Goal: Task Accomplishment & Management: Manage account settings

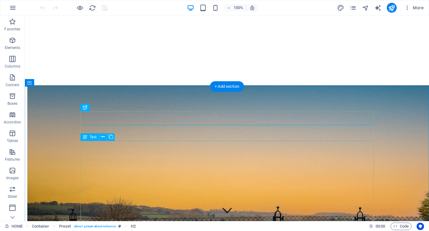
scroll to position [135, 0]
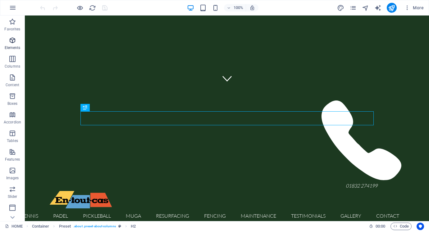
click at [11, 44] on span "Elements" at bounding box center [12, 44] width 25 height 15
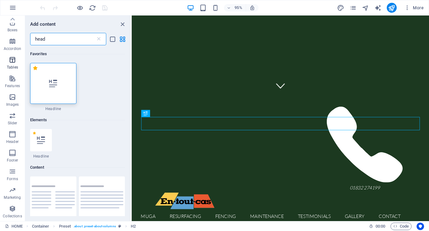
scroll to position [0, 0]
type input "head"
click at [16, 9] on icon "button" at bounding box center [12, 7] width 7 height 7
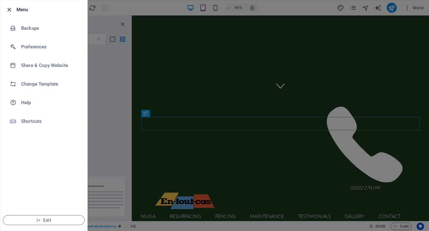
click at [8, 11] on icon "button" at bounding box center [9, 9] width 7 height 7
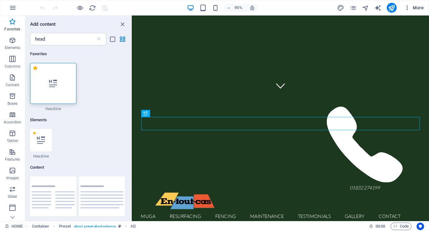
click at [419, 10] on span "More" at bounding box center [414, 8] width 20 height 6
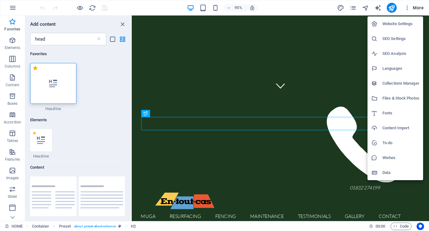
click at [388, 24] on h6 "Website Settings" at bounding box center [400, 23] width 37 height 7
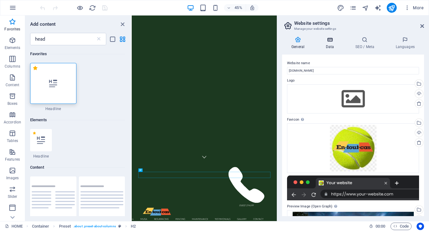
click at [331, 42] on icon at bounding box center [329, 40] width 27 height 6
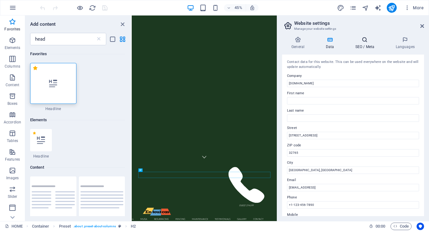
click at [354, 43] on icon at bounding box center [365, 40] width 38 height 6
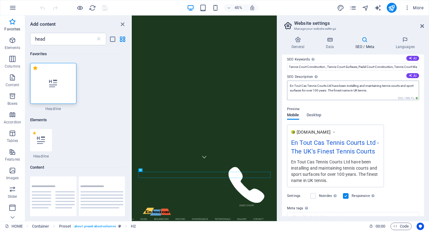
scroll to position [94, 0]
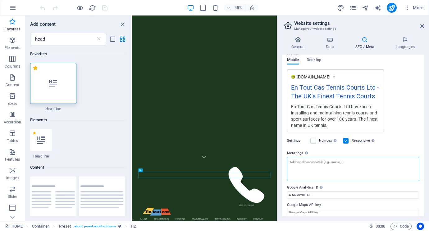
click at [303, 166] on textarea "Meta tags Enter HTML code here that will be placed inside the tags of your webs…" at bounding box center [353, 169] width 132 height 24
paste textarea "<meta name="google-site-verification" content="QRyEnHgid6jhxK6csKuMqrKzlpOurDTL…"
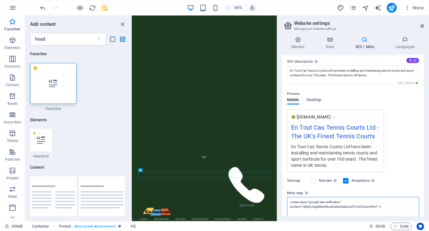
scroll to position [0, 0]
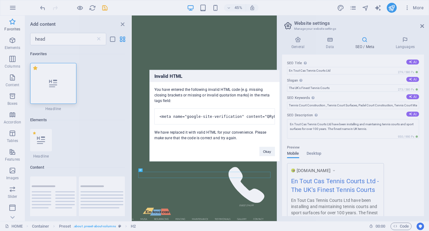
drag, startPoint x: 222, startPoint y: 114, endPoint x: 265, endPoint y: 120, distance: 43.9
click at [266, 120] on pre "<meta name="google-site-verification" content="QRyEnHgid6jhxK6csKuMqrKzlpOurDTL…" at bounding box center [214, 116] width 120 height 16
click at [225, 124] on pre "<meta name="google-site-verification" content="QRyEnHgid6jhxK6csKuMqrKzlpOurDTL…" at bounding box center [214, 116] width 120 height 16
drag, startPoint x: 239, startPoint y: 112, endPoint x: 272, endPoint y: 113, distance: 32.9
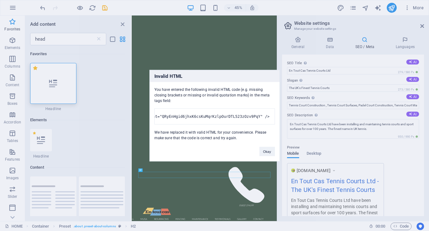
click at [272, 113] on pre "<meta name="google-site-verification" content="QRyEnHgid6jhxK6csKuMqrKzlpOurDTL…" at bounding box center [214, 116] width 120 height 16
drag, startPoint x: 214, startPoint y: 114, endPoint x: 137, endPoint y: 117, distance: 77.1
click at [137, 117] on div "Invalid HTML You have entered the following invalid HTML code (e.g. missing clo…" at bounding box center [214, 115] width 429 height 231
click at [196, 111] on pre "<meta name="google-site-verification" content="QRyEnHgid6jhxK6csKuMqrKzlpOurDTL…" at bounding box center [214, 116] width 120 height 16
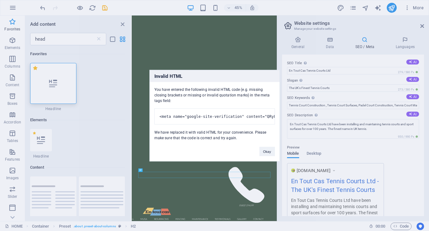
click at [211, 115] on pre "<meta name="google-site-verification" content="QRyEnHgid6jhxK6csKuMqrKzlpOurDTL…" at bounding box center [214, 116] width 120 height 16
click at [265, 156] on button "Okay" at bounding box center [267, 151] width 16 height 9
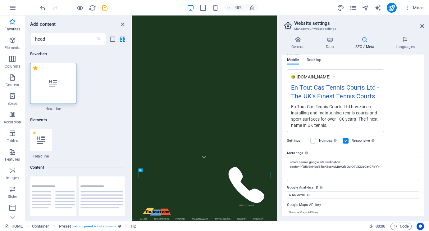
click at [377, 167] on textarea "<meta name="google-site-verification" content="QRyEnHgid6jhxK6csKuMqrKzlpOurDTL…" at bounding box center [353, 169] width 132 height 24
type textarea "<meta name="google-site-verification" content="QRyEnHgid6jhxK6csKuMqrKzlpOurDTL…"
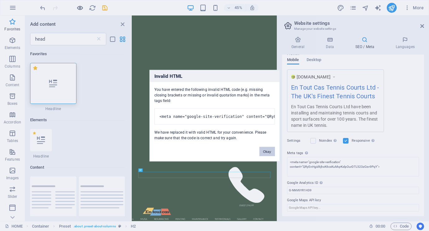
click at [78, 6] on body "[DOMAIN_NAME] HOME Favorites Elements Columns Content Boxes Accordion Tables Fe…" at bounding box center [214, 115] width 429 height 231
click at [267, 154] on button "Okay" at bounding box center [267, 151] width 16 height 9
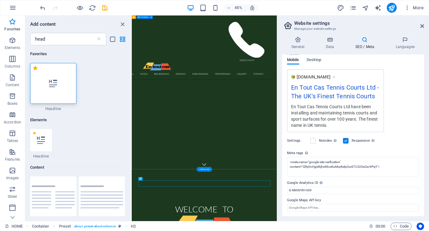
scroll to position [115, 0]
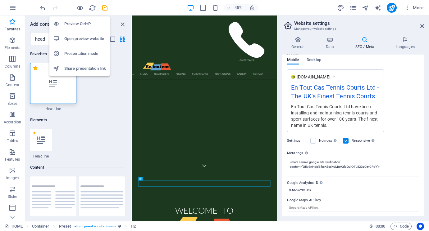
click at [79, 23] on h6 "Preview Ctrl+P" at bounding box center [85, 23] width 42 height 7
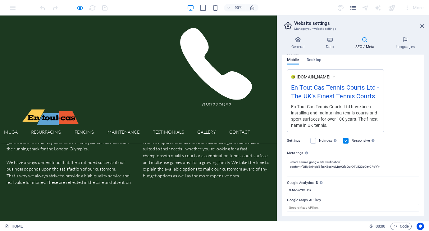
scroll to position [0, 0]
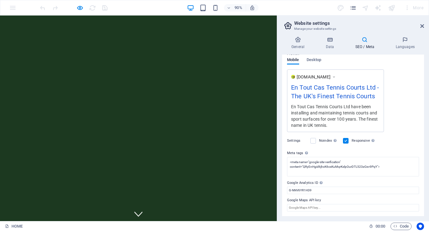
click at [102, 8] on div at bounding box center [74, 8] width 70 height 10
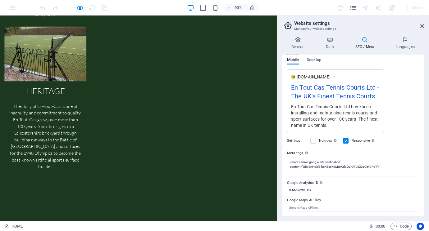
scroll to position [1014, 0]
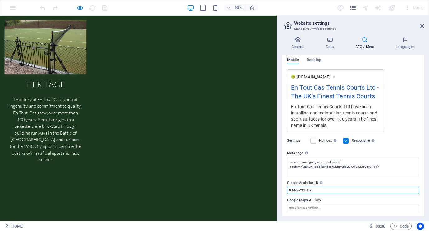
click at [322, 189] on input "G-NNV6YR1H39" at bounding box center [353, 190] width 132 height 7
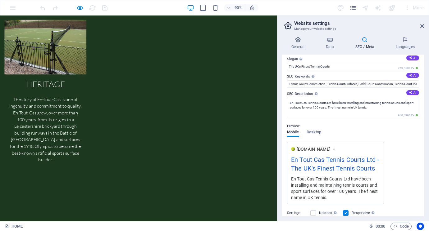
scroll to position [0, 0]
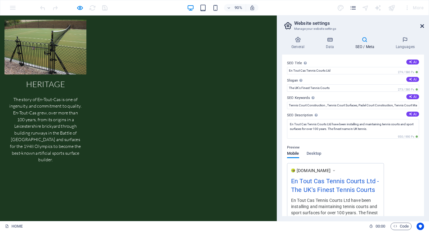
click at [423, 24] on icon at bounding box center [422, 26] width 4 height 5
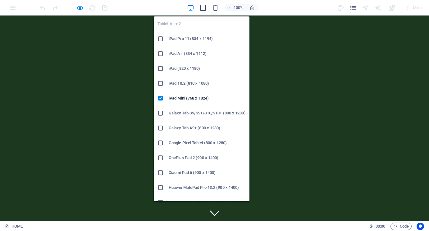
click at [202, 9] on icon "button" at bounding box center [202, 7] width 7 height 7
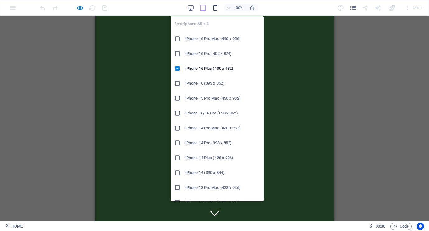
click at [214, 9] on icon "button" at bounding box center [215, 7] width 7 height 7
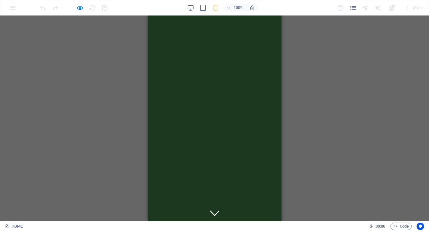
click at [191, 12] on div "100%" at bounding box center [223, 8] width 72 height 10
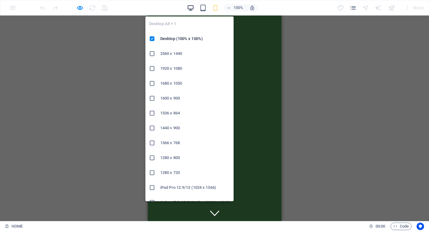
click at [190, 8] on icon "button" at bounding box center [190, 7] width 7 height 7
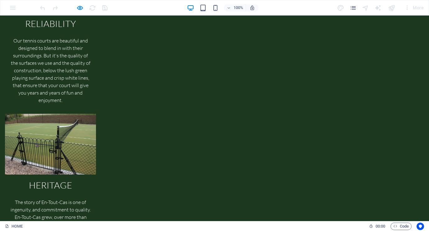
scroll to position [899, 0]
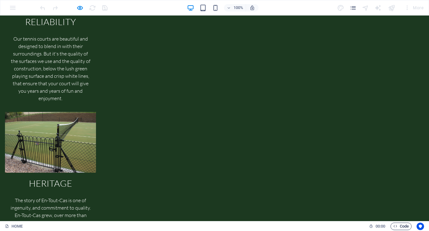
click at [399, 225] on span "Code" at bounding box center [401, 226] width 16 height 7
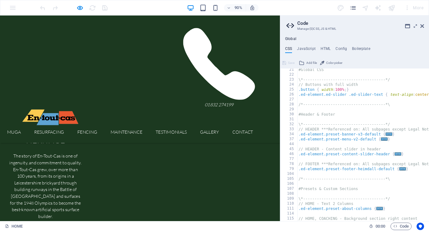
scroll to position [313, 0]
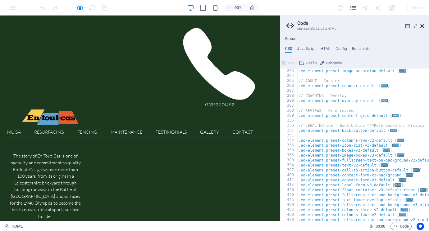
click at [421, 25] on icon at bounding box center [422, 26] width 4 height 5
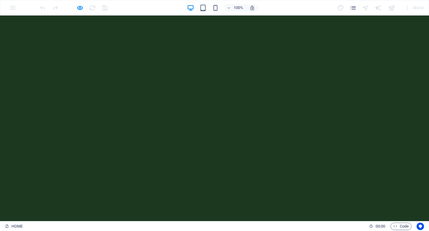
scroll to position [1793, 0]
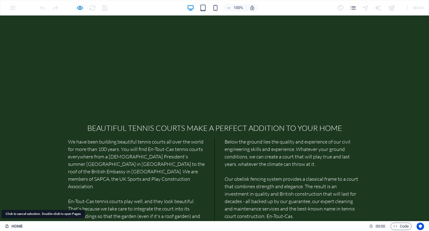
click at [15, 225] on link "HOME" at bounding box center [14, 226] width 18 height 7
click at [14, 227] on link "HOME" at bounding box center [14, 226] width 18 height 7
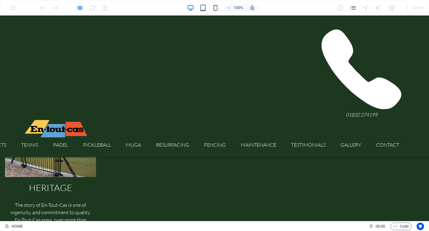
scroll to position [654, 0]
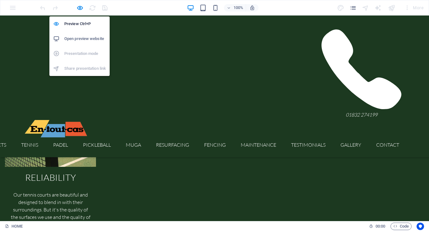
click at [80, 40] on h6 "Open preview website" at bounding box center [85, 38] width 42 height 7
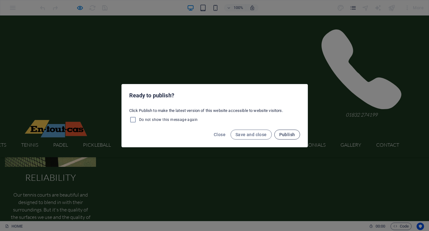
click at [289, 134] on span "Publish" at bounding box center [287, 134] width 16 height 5
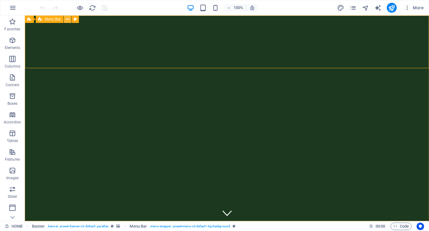
click at [67, 20] on icon at bounding box center [67, 19] width 3 height 7
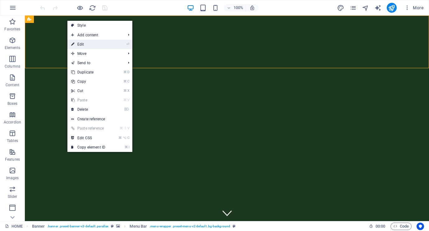
click at [84, 43] on link "⏎ Edit" at bounding box center [88, 44] width 42 height 9
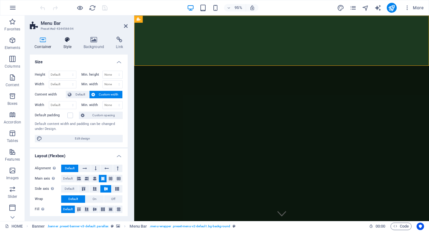
click at [68, 43] on icon at bounding box center [68, 40] width 18 height 6
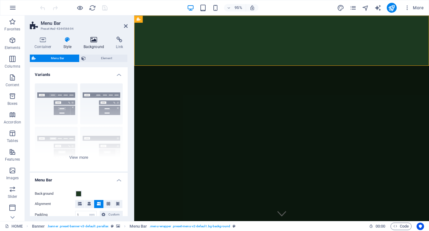
click at [93, 43] on h4 "Background" at bounding box center [95, 43] width 33 height 13
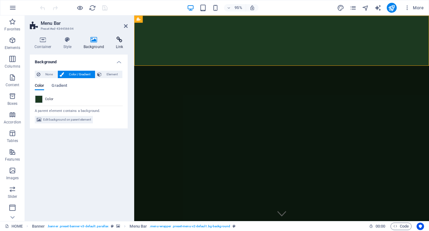
click at [120, 44] on h4 "Link" at bounding box center [119, 43] width 16 height 13
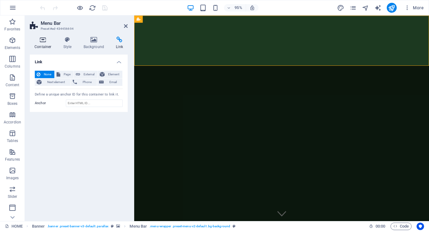
click at [43, 46] on h4 "Container" at bounding box center [44, 43] width 29 height 13
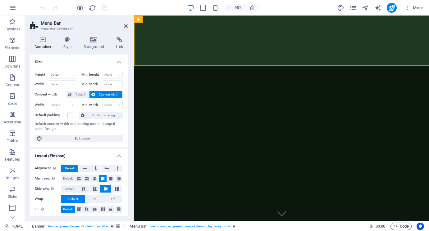
click at [396, 228] on icon "button" at bounding box center [395, 226] width 4 height 4
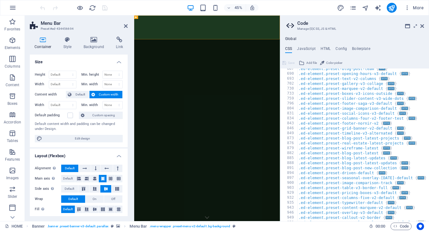
scroll to position [647, 0]
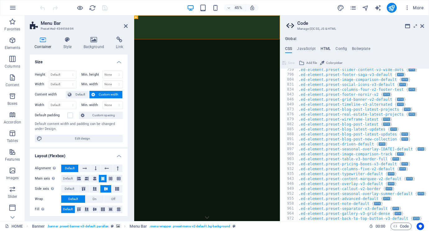
click at [323, 50] on h4 "HTML" at bounding box center [325, 50] width 10 height 7
type textarea "{{content}}"
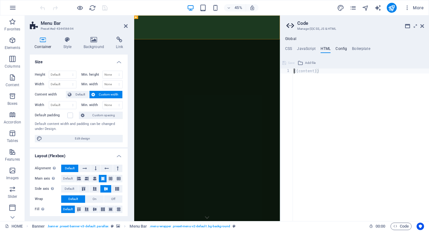
click at [343, 50] on h4 "Config" at bounding box center [340, 50] width 11 height 7
type textarea "$color-background: #1c3920;"
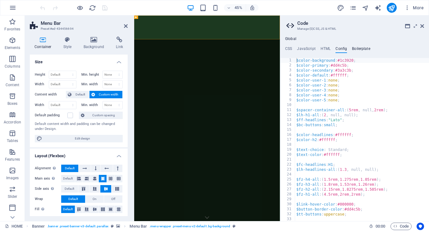
click at [360, 49] on h4 "Boilerplate" at bounding box center [361, 50] width 18 height 7
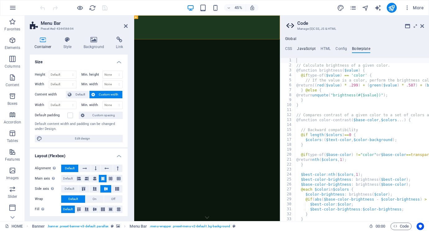
click at [306, 49] on h4 "JavaScript" at bounding box center [306, 50] width 18 height 7
type textarea "/* JS for preset "Menu V2" */"
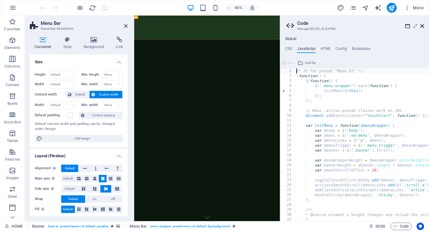
click at [423, 27] on icon at bounding box center [422, 26] width 4 height 5
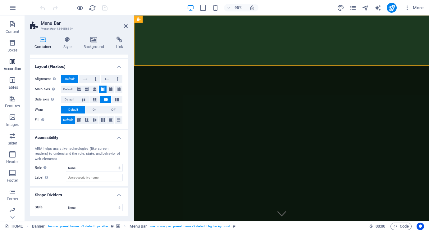
scroll to position [55, 0]
click at [10, 156] on icon "button" at bounding box center [12, 153] width 7 height 7
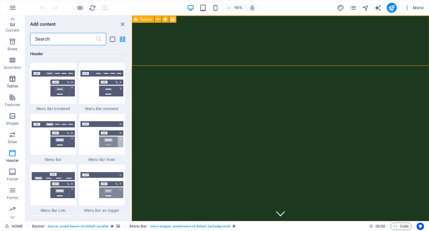
scroll to position [74, 0]
click at [9, 193] on icon "button" at bounding box center [12, 190] width 7 height 7
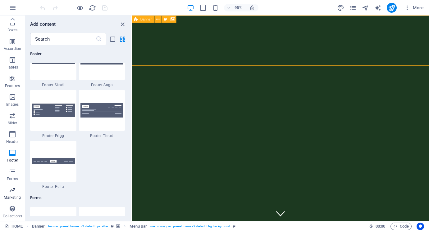
scroll to position [5057, 0]
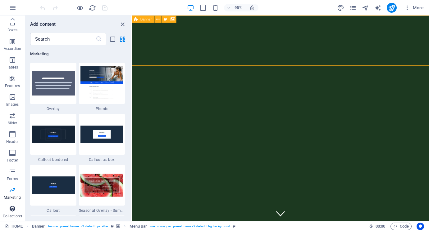
click at [14, 214] on p "Collections" at bounding box center [12, 216] width 19 height 5
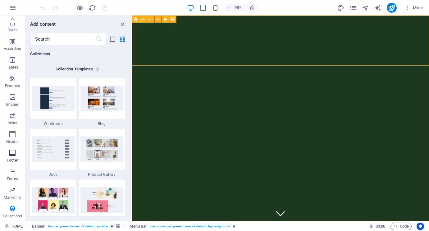
scroll to position [0, 0]
click at [122, 23] on icon "close panel" at bounding box center [122, 24] width 7 height 7
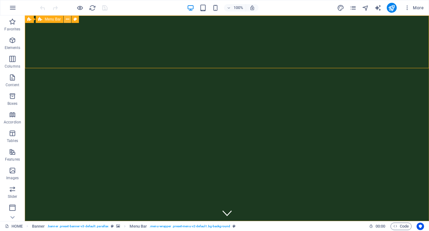
click at [68, 20] on icon at bounding box center [67, 19] width 3 height 7
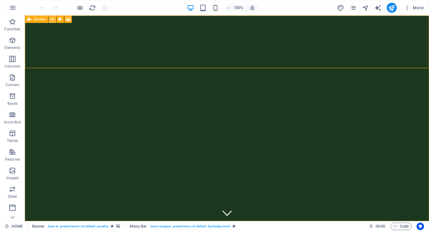
click at [52, 21] on icon at bounding box center [52, 19] width 3 height 7
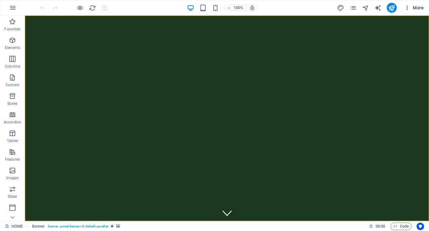
click at [408, 8] on icon "button" at bounding box center [407, 8] width 6 height 6
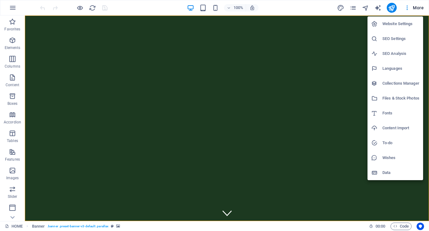
click at [398, 23] on h6 "Website Settings" at bounding box center [400, 23] width 37 height 7
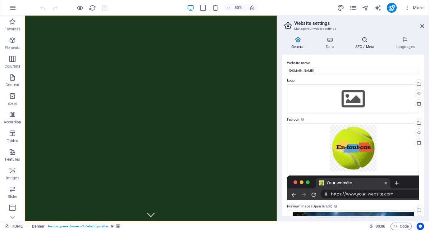
click at [367, 44] on h4 "SEO / Meta" at bounding box center [366, 43] width 40 height 13
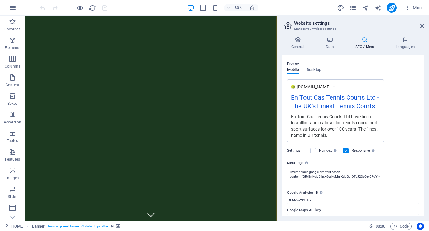
scroll to position [94, 0]
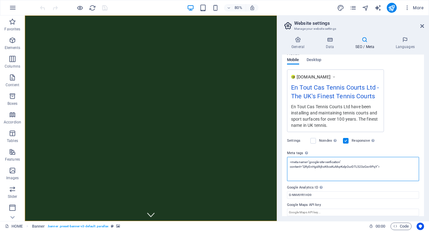
click at [376, 167] on textarea "<meta name="google-site-verification" content="QRyEnHgid6jhxK6csKuMqrKzlpOurDTL…" at bounding box center [353, 169] width 132 height 24
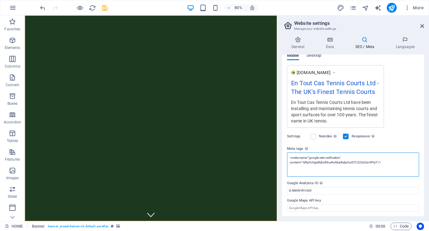
scroll to position [98, 0]
type textarea "<meta name="google-site-verification" content="QRyEnHgid6jhxK6csKuMqrKzlpOurDTL…"
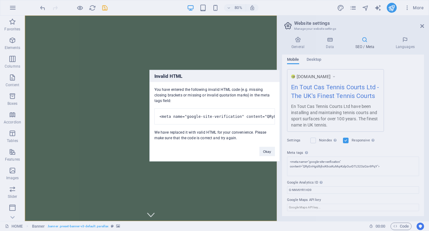
scroll to position [94, 0]
click at [400, 129] on body "tenniscourtsuk.co.uk HOME Favorites Elements Columns Content Boxes Accordion Ta…" at bounding box center [214, 115] width 429 height 231
click at [255, 113] on pre "<meta name="google-site-verification" content="QRyEnHgid6jhxK6csKuMqrKzlpOurDTL…" at bounding box center [214, 116] width 120 height 16
drag, startPoint x: 248, startPoint y: 113, endPoint x: 275, endPoint y: 113, distance: 27.3
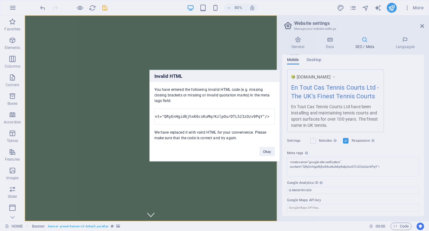
click at [275, 113] on div "You have entered the following invalid HTML code (e.g. missing closing brackets…" at bounding box center [215, 111] width 130 height 59
click at [252, 118] on pre "<meta name="google-site-verification" content="QRyEnHgid6jhxK6csKuMqrKzlpOurDTL…" at bounding box center [214, 116] width 120 height 16
click at [268, 155] on button "Okay" at bounding box center [267, 151] width 16 height 9
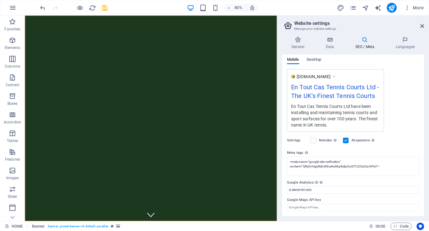
scroll to position [94, 0]
click at [415, 126] on div "www.example.com En Tout Cas Tennis Courts Ltd - The UK's Finest Tennis Courts E…" at bounding box center [353, 101] width 132 height 63
click at [411, 127] on div "www.example.com En Tout Cas Tennis Courts Ltd - The UK's Finest Tennis Courts E…" at bounding box center [353, 101] width 132 height 63
click at [105, 7] on icon "save" at bounding box center [104, 7] width 7 height 7
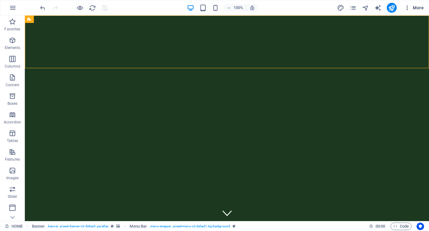
click at [411, 7] on span "More" at bounding box center [414, 8] width 20 height 6
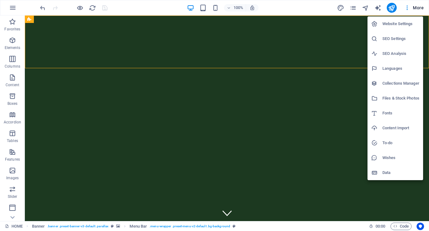
click at [390, 38] on h6 "SEO Settings" at bounding box center [400, 38] width 37 height 7
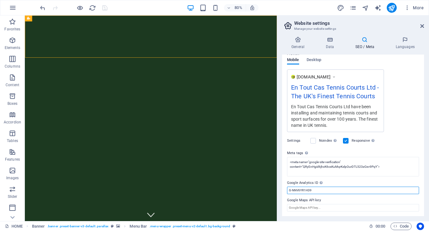
drag, startPoint x: 312, startPoint y: 191, endPoint x: 282, endPoint y: 191, distance: 29.5
click at [282, 191] on div "SEO Title The title of your website - make it something that stands out in sear…" at bounding box center [353, 136] width 142 height 162
click at [319, 189] on input "G-NNV6YR1H39" at bounding box center [353, 190] width 132 height 7
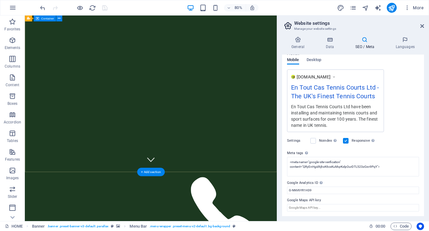
scroll to position [72, 0]
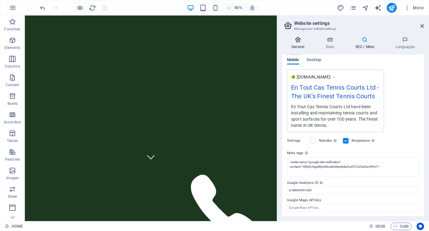
click at [291, 44] on h4 "General" at bounding box center [299, 43] width 34 height 13
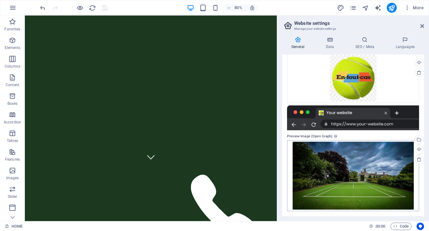
scroll to position [0, 0]
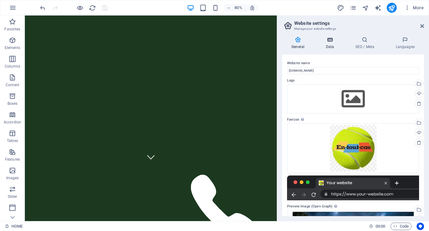
click at [330, 45] on h4 "Data" at bounding box center [330, 43] width 29 height 13
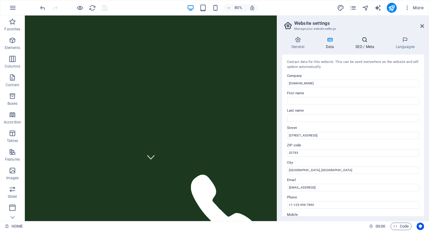
click at [363, 41] on icon at bounding box center [365, 40] width 38 height 6
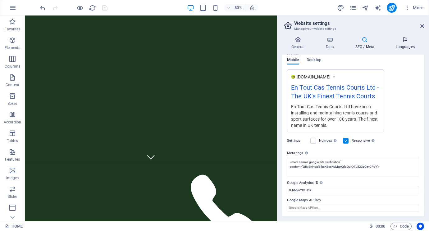
click at [399, 48] on h4 "Languages" at bounding box center [405, 43] width 38 height 13
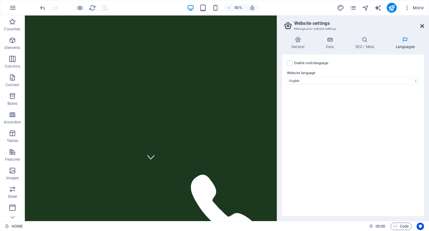
click at [423, 26] on icon at bounding box center [422, 26] width 4 height 5
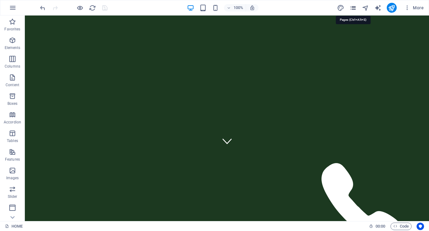
click at [352, 11] on icon "pages" at bounding box center [352, 7] width 7 height 7
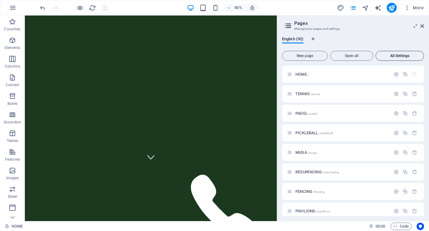
click at [382, 57] on span "All Settings" at bounding box center [399, 56] width 43 height 4
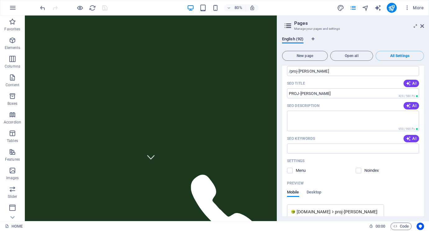
scroll to position [22387, 0]
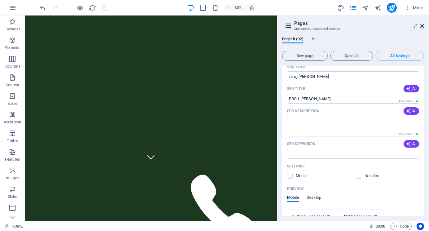
click at [421, 25] on icon at bounding box center [422, 26] width 4 height 5
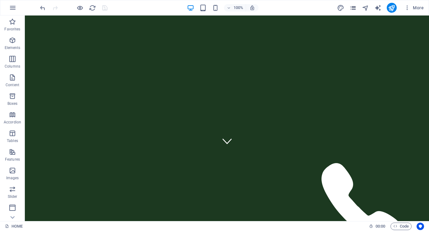
click at [354, 7] on icon "pages" at bounding box center [352, 7] width 7 height 7
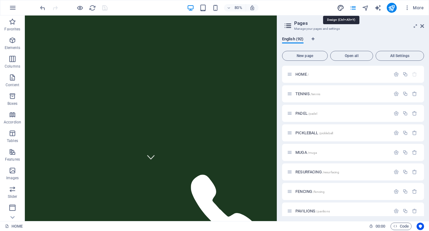
click at [339, 9] on icon "design" at bounding box center [340, 7] width 7 height 7
select select "px"
select select "300"
select select "px"
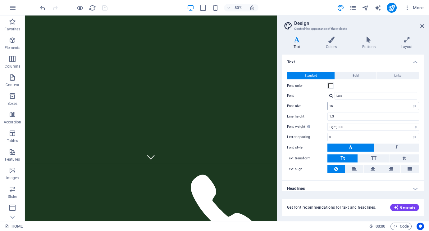
scroll to position [4, 0]
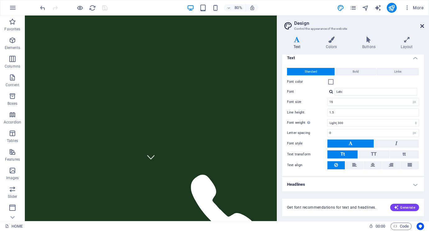
click at [423, 25] on icon at bounding box center [422, 26] width 4 height 5
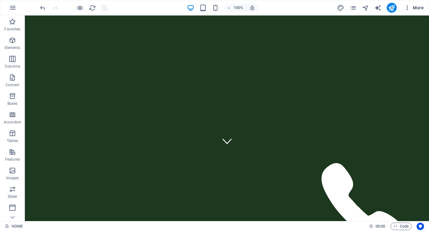
click at [419, 7] on span "More" at bounding box center [414, 8] width 20 height 6
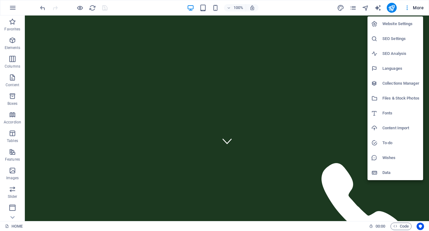
click at [402, 51] on h6 "SEO Analysis" at bounding box center [400, 53] width 37 height 7
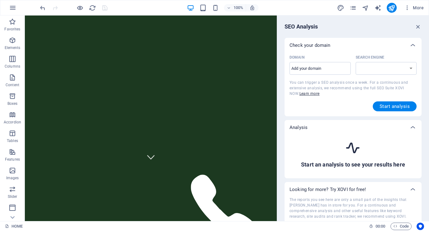
select select "google.com"
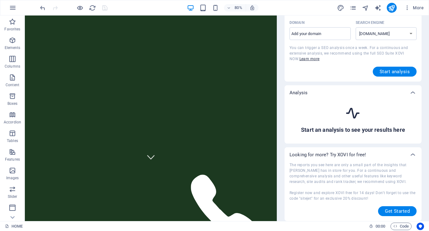
scroll to position [0, 0]
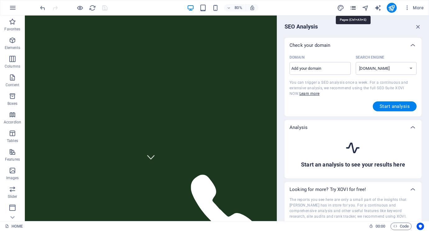
click at [351, 9] on icon "pages" at bounding box center [352, 7] width 7 height 7
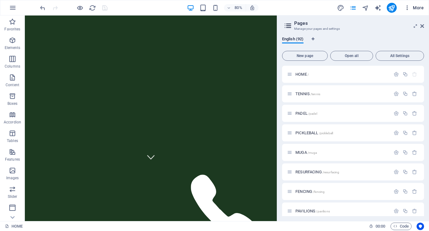
click at [408, 7] on icon "button" at bounding box center [407, 8] width 6 height 6
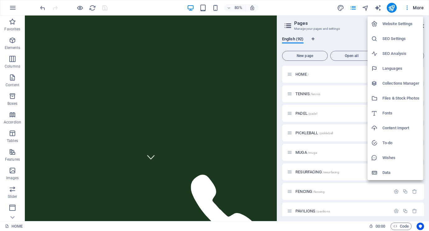
click at [397, 174] on h6 "Data" at bounding box center [400, 172] width 37 height 7
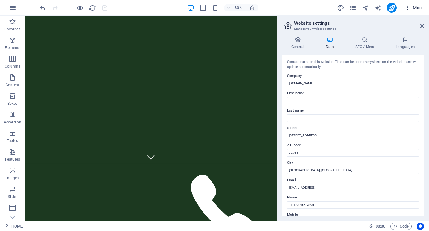
click at [411, 11] on button "More" at bounding box center [413, 8] width 25 height 10
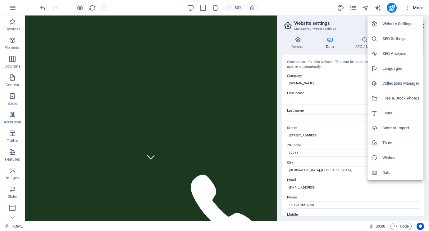
click at [405, 83] on h6 "Collections Manager" at bounding box center [400, 83] width 37 height 7
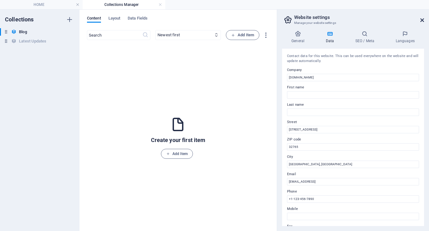
click at [423, 18] on icon at bounding box center [422, 20] width 4 height 5
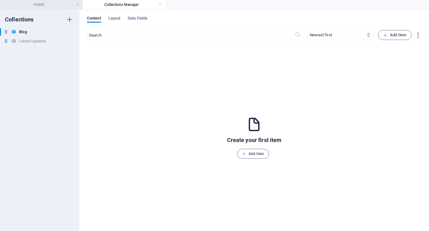
click at [38, 5] on h4 "HOME" at bounding box center [41, 4] width 83 height 7
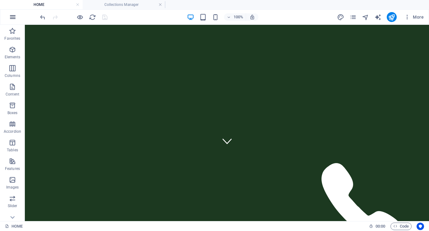
click at [13, 15] on icon "button" at bounding box center [12, 16] width 7 height 7
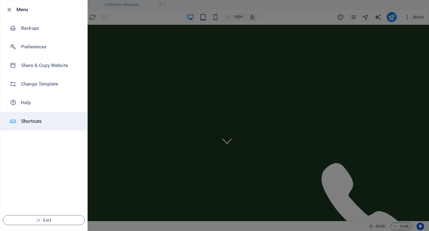
click at [34, 120] on h6 "Shortcuts" at bounding box center [49, 121] width 57 height 7
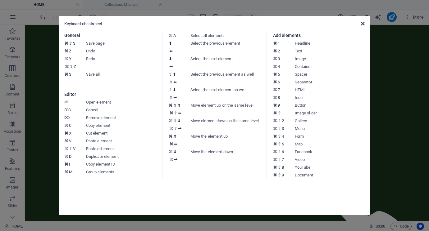
click at [364, 25] on icon at bounding box center [363, 23] width 4 height 5
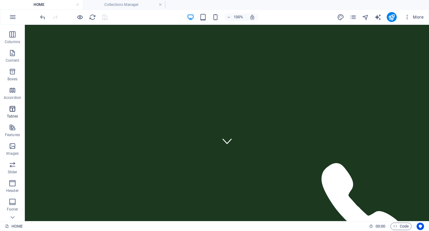
scroll to position [83, 0]
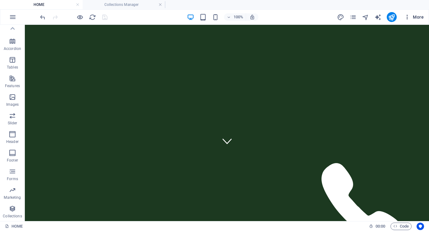
click at [408, 21] on button "More" at bounding box center [413, 17] width 25 height 10
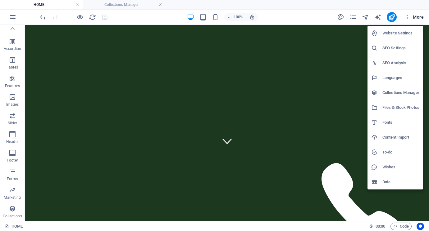
click at [353, 17] on div at bounding box center [214, 115] width 429 height 231
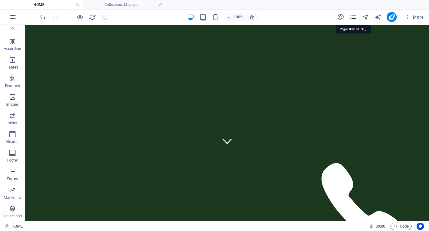
click at [352, 18] on icon "pages" at bounding box center [352, 17] width 7 height 7
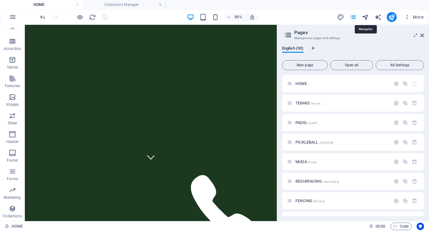
click at [364, 19] on icon "navigator" at bounding box center [365, 17] width 7 height 7
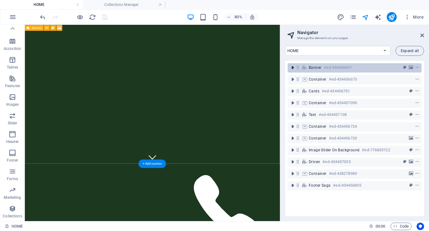
click at [292, 68] on icon "toggle-expand" at bounding box center [292, 68] width 6 height 6
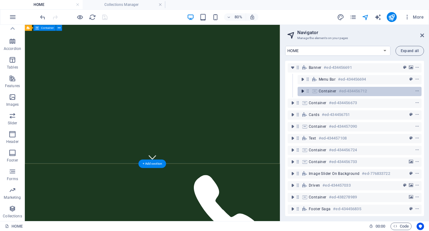
click at [304, 91] on icon "toggle-expand" at bounding box center [302, 91] width 6 height 6
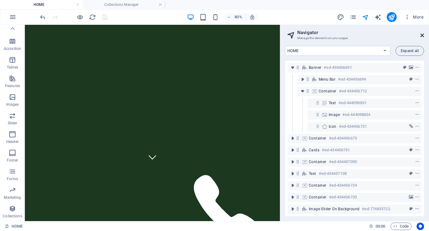
click at [422, 35] on icon at bounding box center [422, 35] width 4 height 5
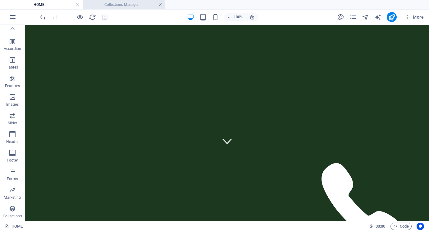
click at [159, 6] on link at bounding box center [160, 5] width 4 height 6
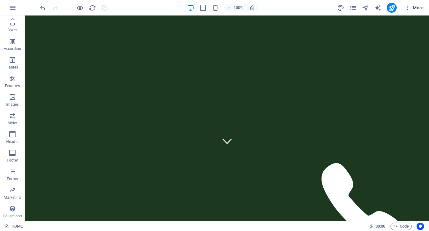
click at [406, 10] on icon "button" at bounding box center [407, 8] width 6 height 6
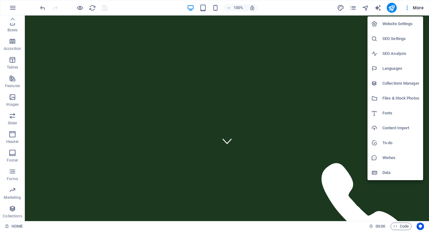
click at [396, 25] on h6 "Website Settings" at bounding box center [400, 23] width 37 height 7
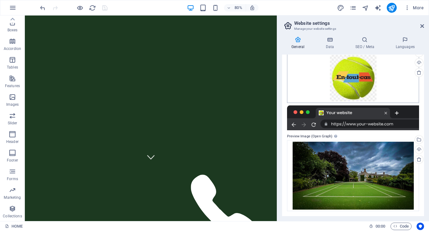
scroll to position [0, 0]
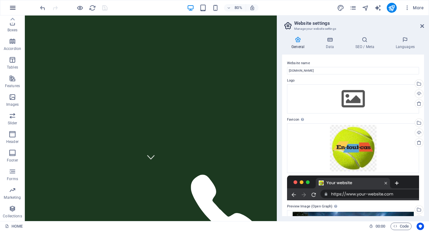
click at [13, 3] on button "button" at bounding box center [12, 7] width 15 height 15
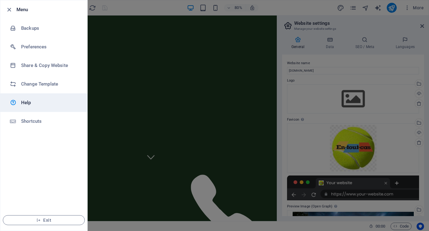
click at [27, 105] on h6 "Help" at bounding box center [49, 102] width 57 height 7
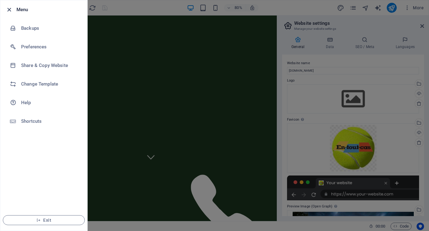
click at [8, 7] on icon "button" at bounding box center [9, 9] width 7 height 7
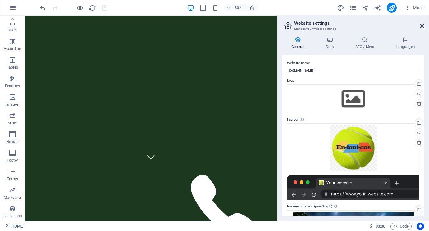
click at [423, 25] on icon at bounding box center [422, 26] width 4 height 5
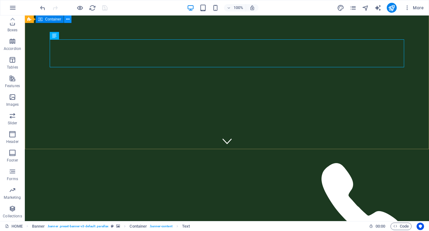
click at [67, 16] on icon at bounding box center [67, 19] width 3 height 7
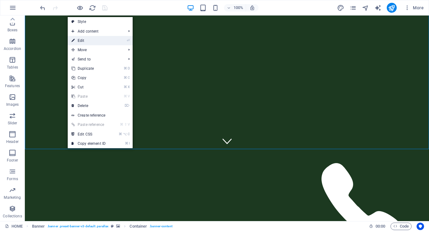
click at [82, 39] on link "⏎ Edit" at bounding box center [89, 40] width 42 height 9
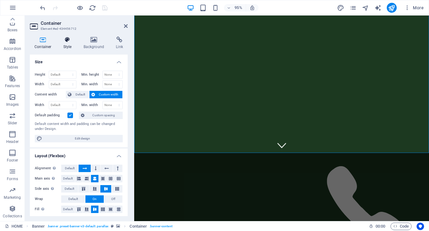
click at [69, 45] on h4 "Style" at bounding box center [69, 43] width 20 height 13
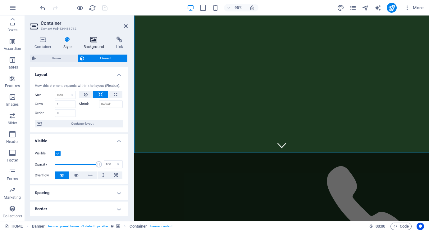
click at [92, 43] on h4 "Background" at bounding box center [95, 43] width 33 height 13
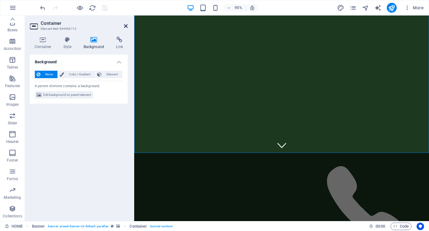
click at [126, 25] on icon at bounding box center [126, 26] width 4 height 5
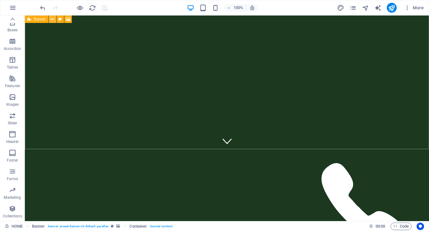
click at [53, 21] on icon at bounding box center [52, 19] width 3 height 7
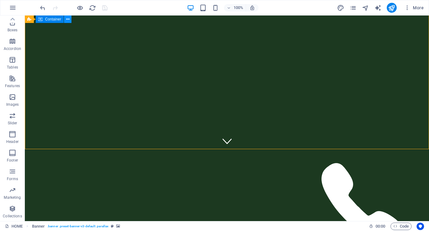
click at [68, 20] on icon at bounding box center [67, 19] width 3 height 7
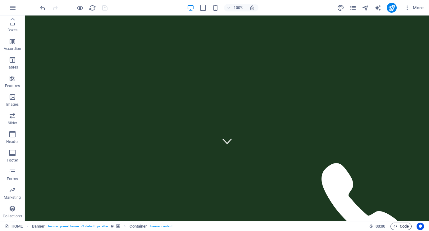
click at [401, 226] on span "Code" at bounding box center [401, 226] width 16 height 7
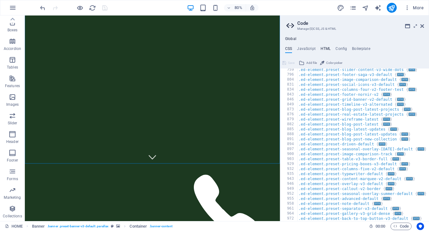
click at [324, 49] on h4 "HTML" at bounding box center [325, 50] width 10 height 7
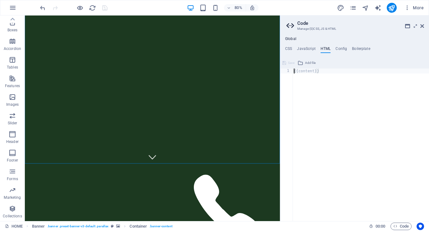
click at [306, 72] on div "{{content}}" at bounding box center [360, 150] width 136 height 163
click at [306, 48] on h4 "JavaScript" at bounding box center [306, 50] width 18 height 7
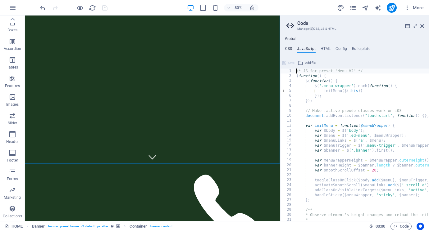
click at [288, 49] on h4 "CSS" at bounding box center [288, 50] width 7 height 7
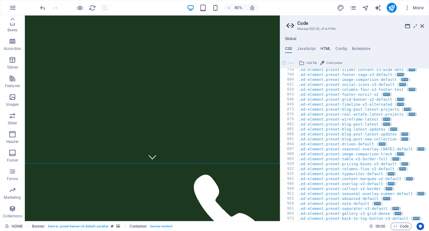
click at [324, 48] on h4 "HTML" at bounding box center [325, 50] width 10 height 7
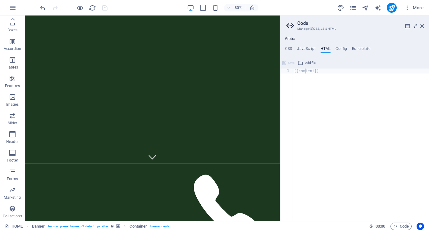
click at [415, 26] on icon at bounding box center [415, 26] width 0 height 5
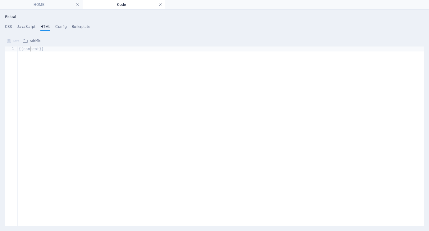
click at [161, 4] on link at bounding box center [160, 5] width 4 height 6
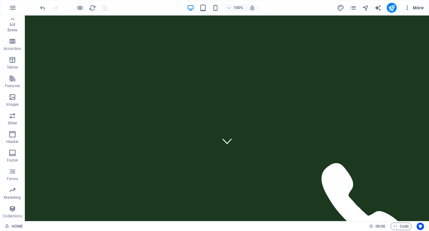
click at [405, 7] on icon "button" at bounding box center [407, 8] width 6 height 6
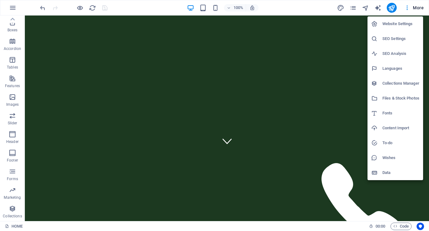
click at [395, 41] on h6 "SEO Settings" at bounding box center [400, 38] width 37 height 7
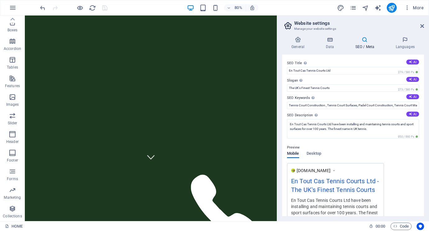
scroll to position [94, 0]
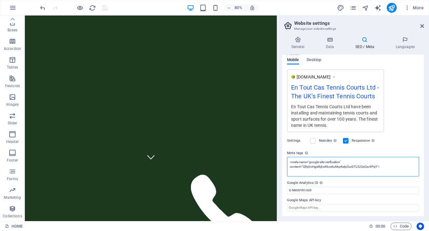
click at [387, 165] on textarea "<meta name="google-site-verification" content="QRyEnHgid6jhxK6csKuMqrKzlpOurDTL…" at bounding box center [353, 167] width 132 height 20
drag, startPoint x: 381, startPoint y: 167, endPoint x: 277, endPoint y: 160, distance: 104.0
click at [277, 160] on aside "Website settings Manage your website settings General Data SEO / Meta Languages…" at bounding box center [353, 119] width 152 height 206
paste textarea "/"
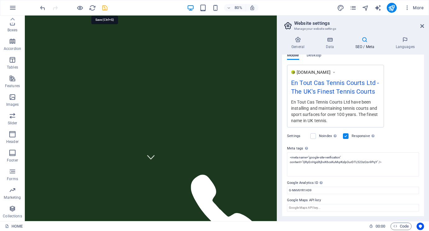
type textarea "<meta name="google-site-verification" content="QRyEnHgid6jhxK6csKuMqrKzlpOurDTL…"
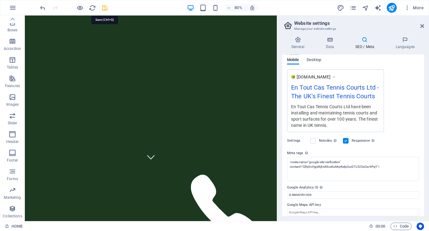
click at [102, 7] on body "tenniscourtsuk.co.uk HOME Favorites Elements Columns Content Boxes Accordion Ta…" at bounding box center [214, 115] width 429 height 231
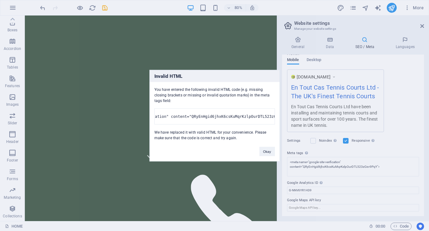
scroll to position [0, 155]
drag, startPoint x: 246, startPoint y: 114, endPoint x: 252, endPoint y: 124, distance: 12.1
click at [252, 124] on pre "<meta name="google-site-verification" content="QRyEnHgid6jhxK6csKuMqrKzlpOurDTL…" at bounding box center [214, 116] width 120 height 16
click at [270, 156] on button "Okay" at bounding box center [267, 151] width 16 height 9
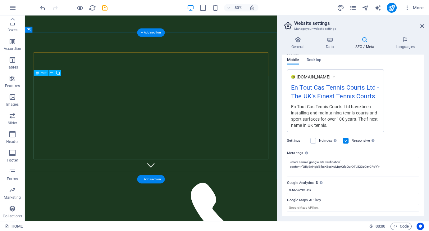
scroll to position [0, 0]
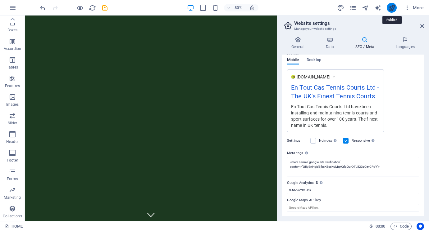
click at [393, 9] on icon "publish" at bounding box center [391, 7] width 7 height 7
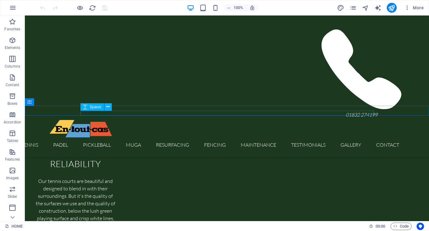
scroll to position [536, 0]
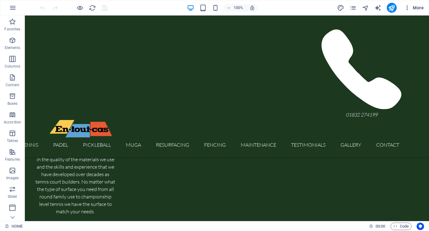
click at [408, 9] on icon "button" at bounding box center [407, 8] width 6 height 6
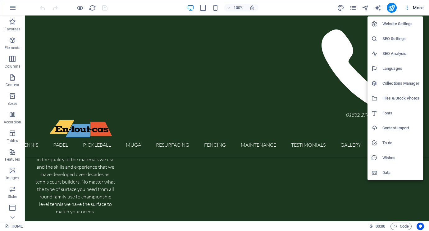
click at [395, 25] on h6 "Website Settings" at bounding box center [400, 23] width 37 height 7
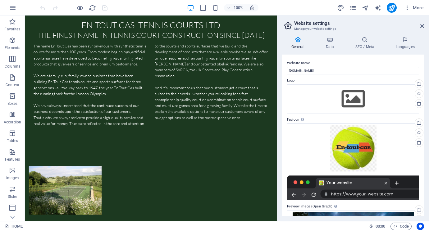
scroll to position [587, 0]
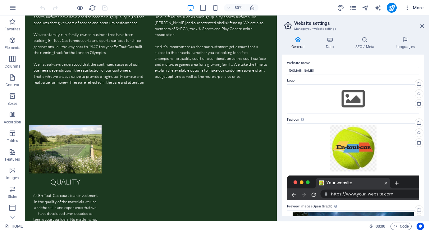
click at [406, 6] on icon "button" at bounding box center [407, 8] width 6 height 6
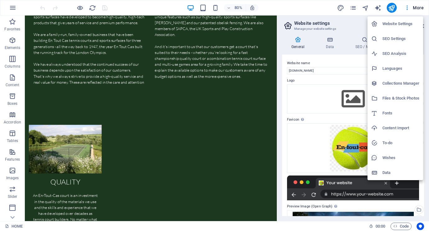
click at [389, 38] on h6 "SEO Settings" at bounding box center [400, 38] width 37 height 7
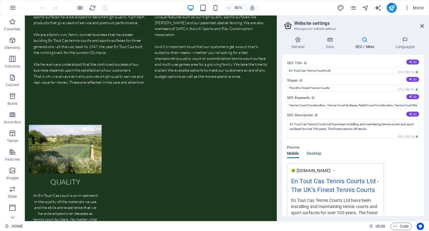
scroll to position [94, 0]
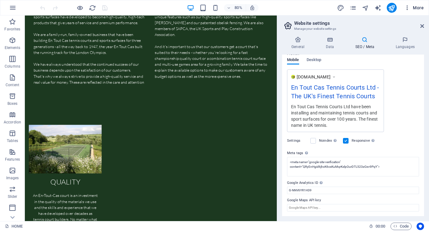
click at [405, 7] on icon "button" at bounding box center [407, 8] width 6 height 6
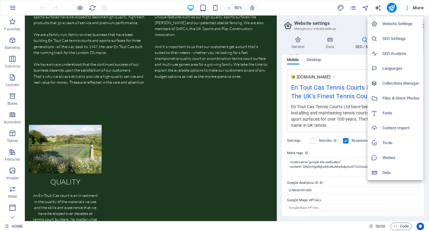
click at [389, 24] on h6 "Website Settings" at bounding box center [400, 23] width 37 height 7
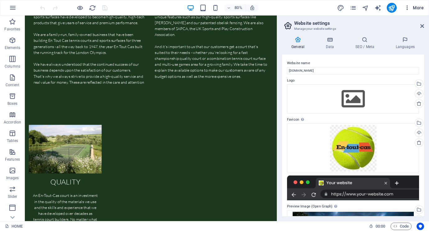
click at [406, 10] on icon "button" at bounding box center [407, 8] width 6 height 6
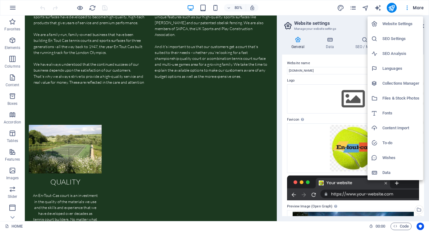
click at [389, 38] on h6 "SEO Settings" at bounding box center [400, 38] width 37 height 7
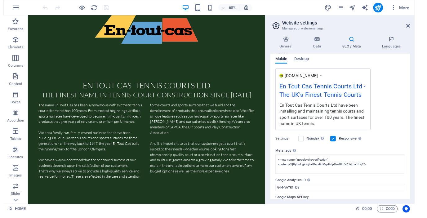
scroll to position [456, 0]
